Goal: Find specific fact: Find specific fact

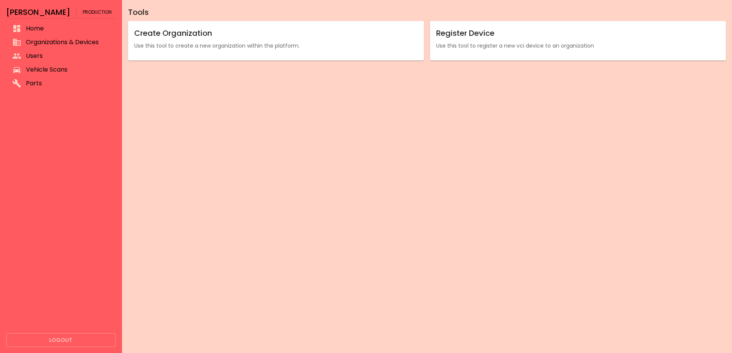
click at [61, 37] on li "Organizations & Devices" at bounding box center [61, 42] width 110 height 14
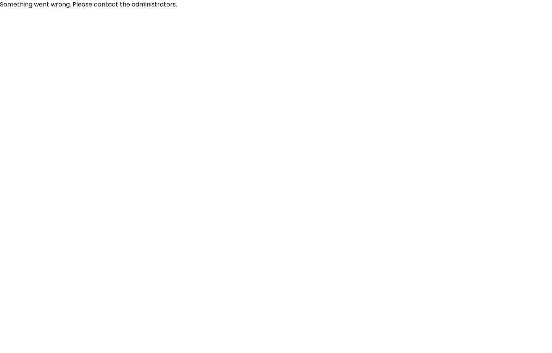
click at [410, 9] on html "Something went wrong. Please contact the administrators." at bounding box center [276, 4] width 552 height 9
click at [358, 9] on html "Something went wrong. Please contact the administrators." at bounding box center [276, 4] width 552 height 9
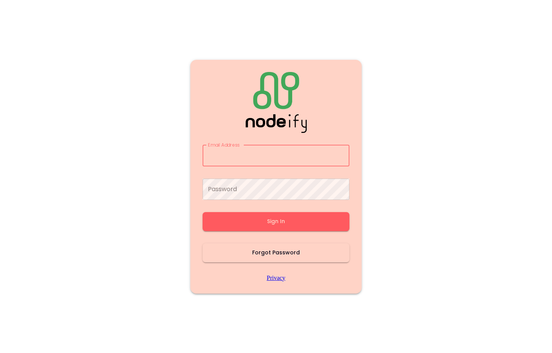
type input "**********"
click at [297, 222] on button "Sign In" at bounding box center [275, 221] width 147 height 19
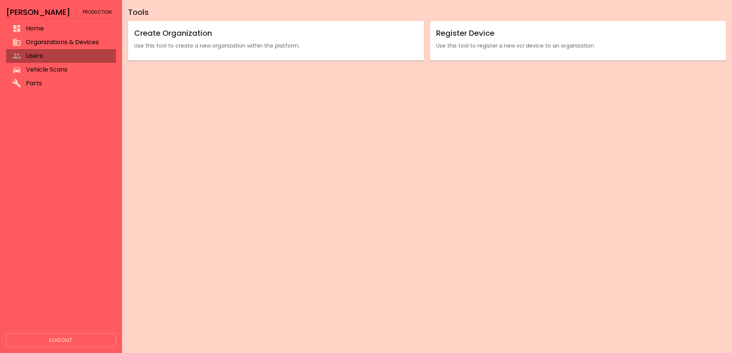
click at [56, 50] on li "Users" at bounding box center [61, 56] width 110 height 14
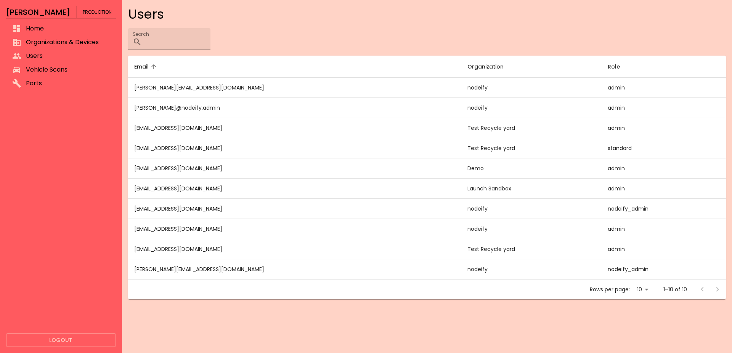
click at [55, 39] on span "Organizations & Devices" at bounding box center [68, 42] width 84 height 9
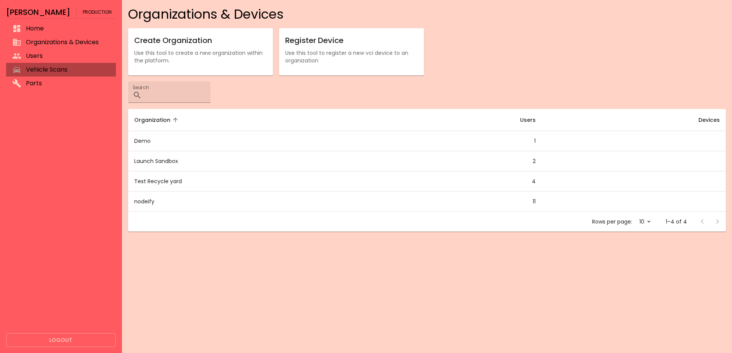
click at [36, 69] on span "Vehicle Scans" at bounding box center [68, 69] width 84 height 9
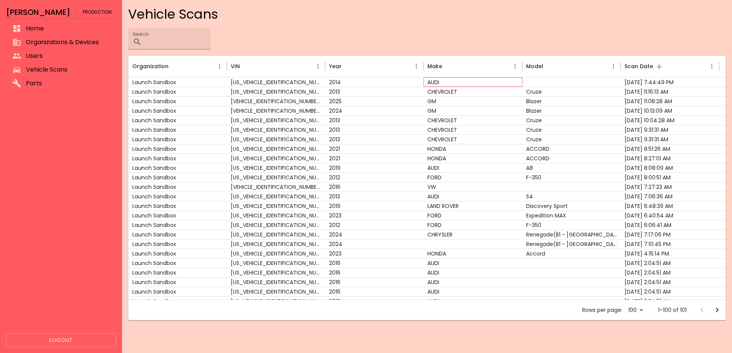
click at [511, 84] on div "AUDI" at bounding box center [473, 82] width 98 height 10
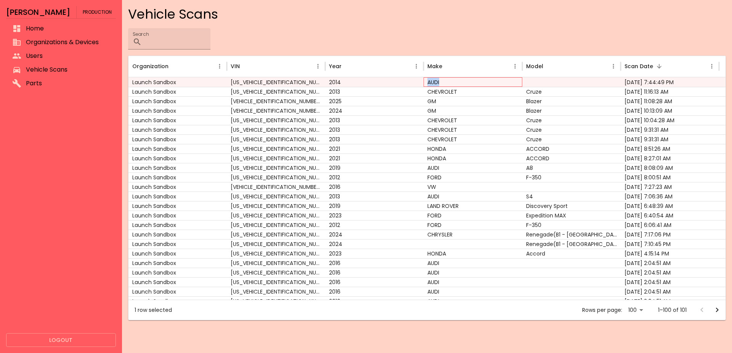
click at [511, 84] on div "AUDI" at bounding box center [473, 82] width 98 height 10
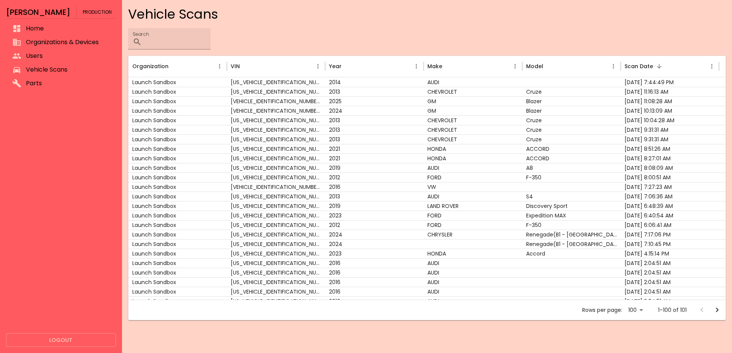
click at [485, 44] on div "Search ​" at bounding box center [427, 38] width 598 height 21
click at [489, 93] on div "CHEVROLET" at bounding box center [473, 92] width 98 height 10
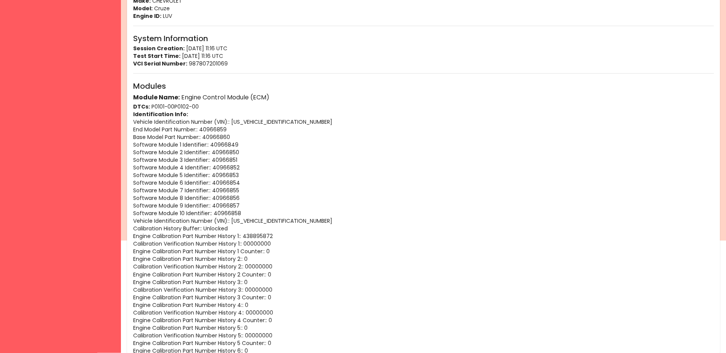
scroll to position [156, 0]
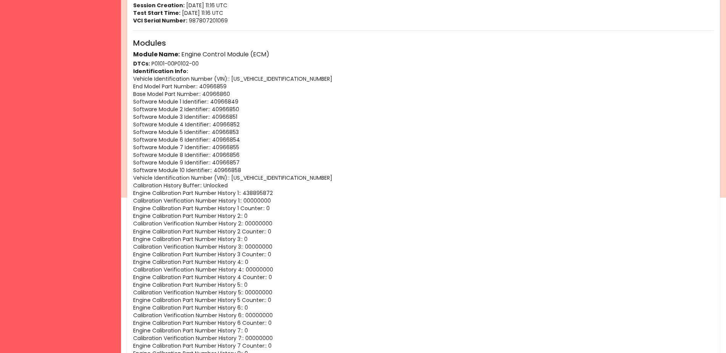
drag, startPoint x: 133, startPoint y: 85, endPoint x: 198, endPoint y: 90, distance: 65.4
copy p "End Model Part Number :"
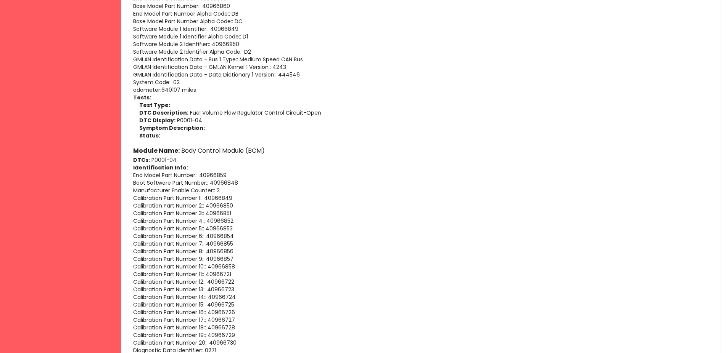
scroll to position [1650, 0]
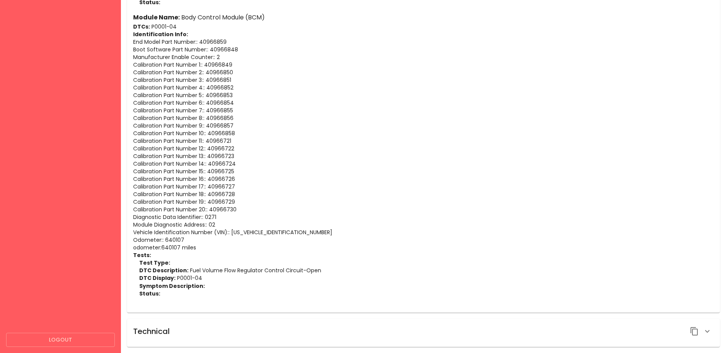
click at [464, 326] on div "Technical" at bounding box center [423, 331] width 580 height 13
click at [551, 334] on div "Technical" at bounding box center [423, 333] width 592 height 28
click at [551, 334] on button "button" at bounding box center [706, 331] width 13 height 13
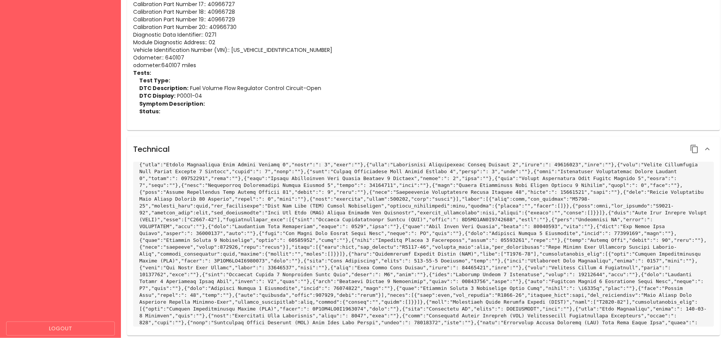
scroll to position [1837, 0]
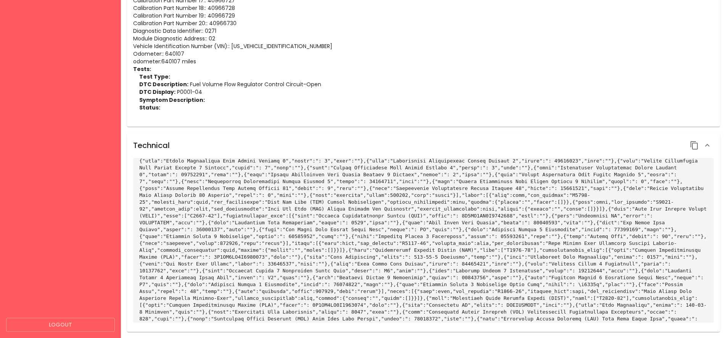
click at [356, 234] on code at bounding box center [424, 315] width 570 height 534
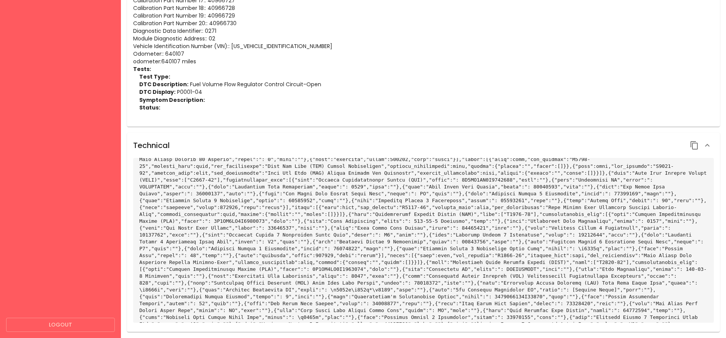
scroll to position [156, 0]
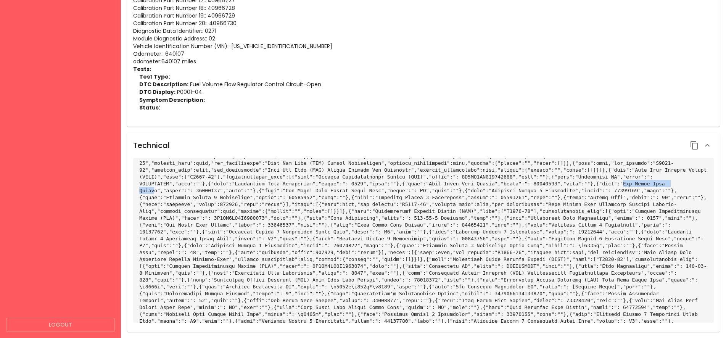
drag, startPoint x: 329, startPoint y: 176, endPoint x: 273, endPoint y: 177, distance: 55.7
click at [273, 177] on code at bounding box center [424, 276] width 570 height 534
drag, startPoint x: 329, startPoint y: 175, endPoint x: 273, endPoint y: 175, distance: 56.0
click at [273, 175] on code at bounding box center [424, 276] width 570 height 534
copy code "End Model Part Number"
